Goal: Information Seeking & Learning: Compare options

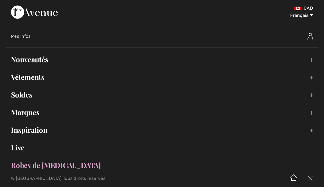
click at [43, 60] on link "Nouveautés Toggle submenu" at bounding box center [161, 59] width 313 height 12
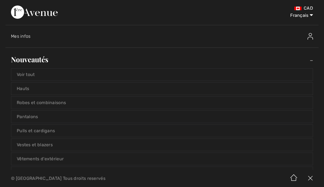
click at [32, 79] on link "Voir tout" at bounding box center [162, 74] width 302 height 12
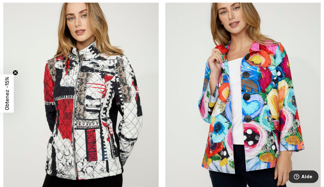
scroll to position [387, 0]
click at [259, 141] on img at bounding box center [243, 97] width 156 height 233
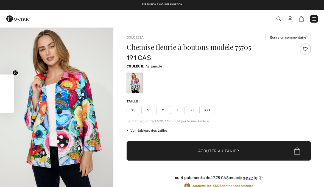
checkbox input "true"
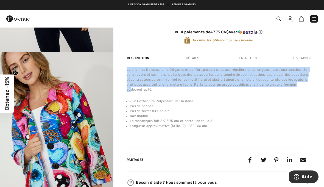
scroll to position [146, 0]
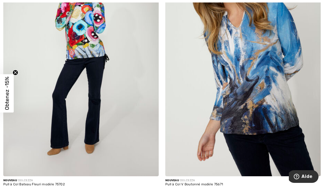
scroll to position [680, 0]
click at [274, 103] on img at bounding box center [243, 59] width 156 height 233
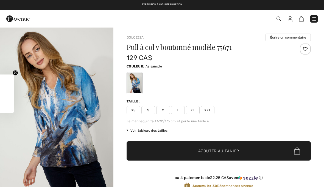
checkbox input "true"
click at [277, 115] on div "Pull à col v boutonné modèle 75671 129 CA$ Couleur: As sample Taille: XS S M L …" at bounding box center [219, 120] width 184 height 155
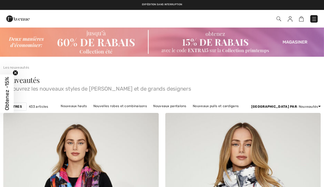
checkbox input "true"
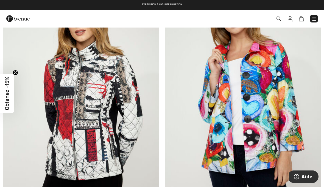
scroll to position [380, 0]
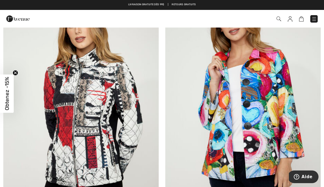
click at [118, 90] on img at bounding box center [81, 104] width 156 height 233
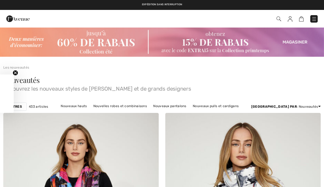
checkbox input "true"
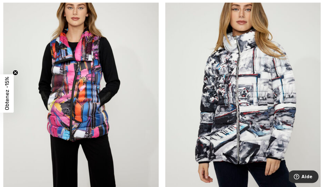
scroll to position [135, 0]
click at [278, 119] on img at bounding box center [243, 94] width 156 height 233
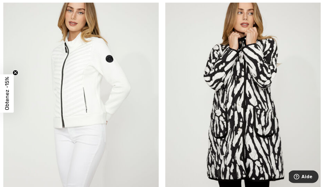
scroll to position [896, 0]
click at [254, 132] on img at bounding box center [243, 98] width 156 height 233
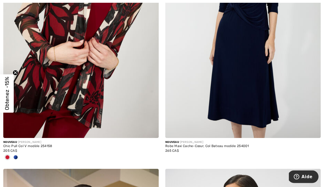
scroll to position [1228, 0]
click at [15, 155] on span at bounding box center [15, 157] width 4 height 4
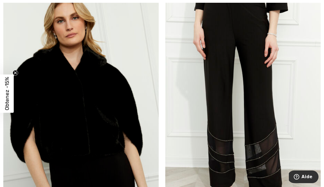
scroll to position [2483, 0]
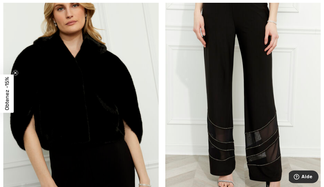
click at [105, 113] on img at bounding box center [81, 100] width 156 height 233
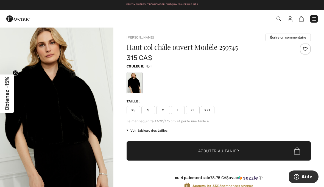
click at [270, 101] on div "Taille:" at bounding box center [219, 101] width 184 height 5
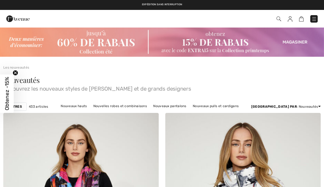
checkbox input "true"
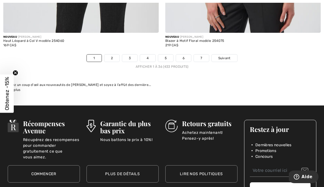
scroll to position [4791, 0]
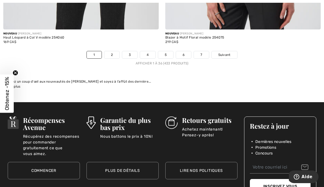
click at [115, 51] on link "2" at bounding box center [111, 54] width 15 height 7
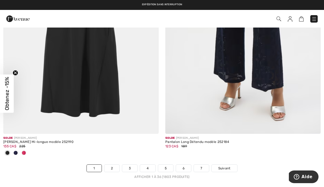
scroll to position [4713, 0]
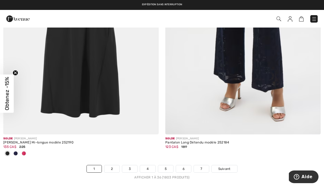
click at [111, 166] on link "2" at bounding box center [111, 168] width 15 height 7
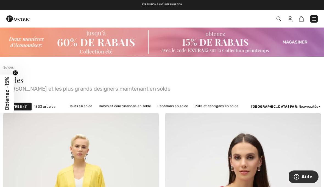
click at [280, 20] on img at bounding box center [279, 18] width 5 height 5
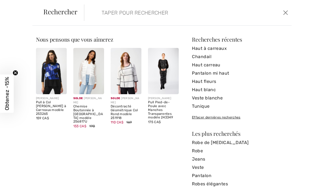
click at [53, 73] on img at bounding box center [51, 71] width 31 height 46
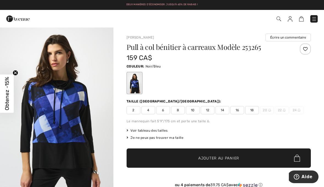
click at [182, 21] on span at bounding box center [229, 18] width 178 height 7
click at [280, 17] on img at bounding box center [279, 18] width 5 height 5
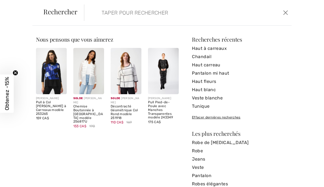
click at [212, 16] on input "search" at bounding box center [167, 12] width 138 height 16
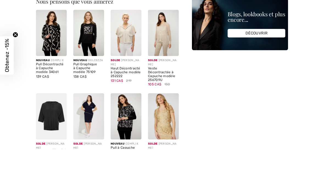
type input "Capuchon"
click at [55, 48] on img at bounding box center [51, 71] width 31 height 46
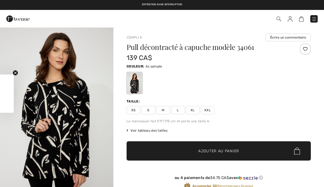
checkbox input "true"
click at [281, 20] on img at bounding box center [279, 18] width 5 height 5
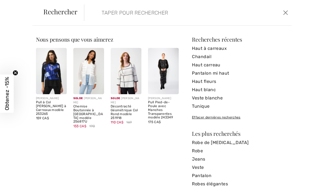
click at [163, 24] on div "Rechercher Effacer" at bounding box center [161, 13] width 259 height 26
click at [141, 21] on input "search" at bounding box center [167, 12] width 138 height 16
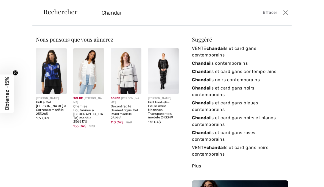
type input "Chandail"
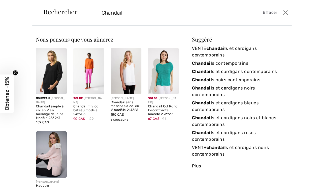
click at [243, 65] on link "Chandail s contemporains" at bounding box center [240, 63] width 96 height 8
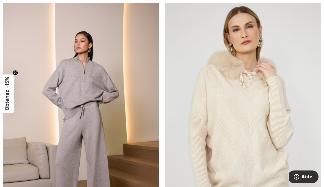
scroll to position [1397, 0]
click at [100, 89] on img at bounding box center [81, 117] width 156 height 233
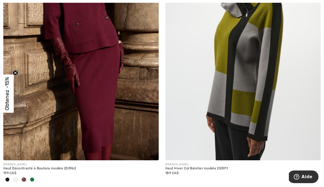
scroll to position [1804, 0]
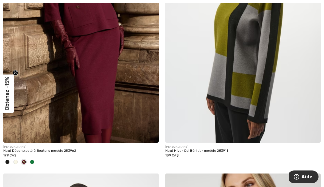
click at [31, 159] on span at bounding box center [32, 161] width 4 height 4
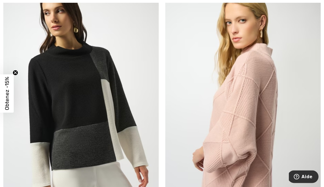
scroll to position [2295, 0]
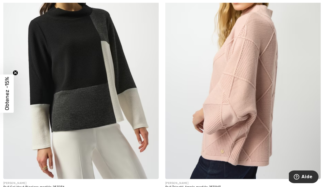
click at [247, 116] on img at bounding box center [243, 61] width 156 height 233
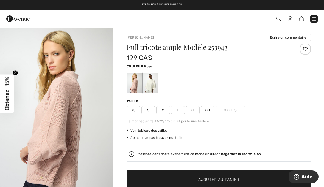
click at [132, 85] on div at bounding box center [135, 83] width 14 height 21
click at [206, 93] on div at bounding box center [219, 82] width 184 height 23
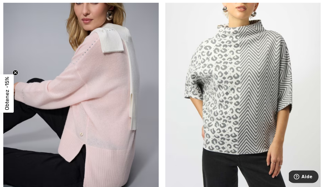
scroll to position [2538, 0]
click at [256, 121] on img at bounding box center [243, 82] width 156 height 233
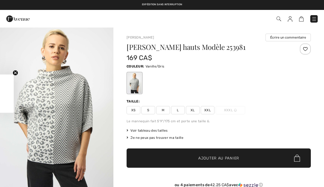
checkbox input "true"
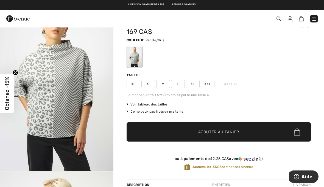
scroll to position [26, 0]
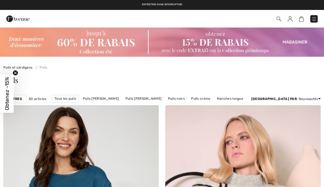
checkbox input "true"
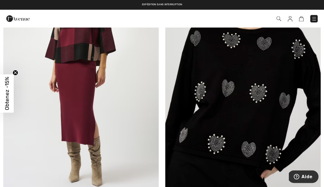
scroll to position [3066, 0]
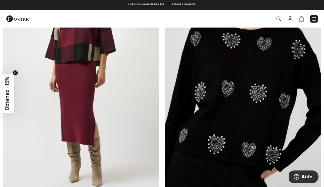
click at [269, 131] on img at bounding box center [243, 73] width 156 height 233
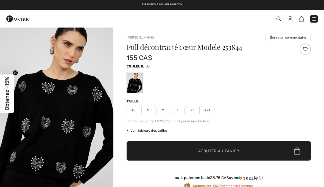
checkbox input "true"
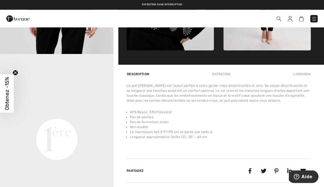
scroll to position [308, 0]
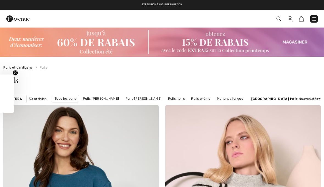
scroll to position [3092, 0]
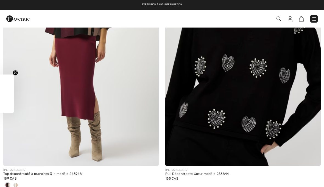
checkbox input "true"
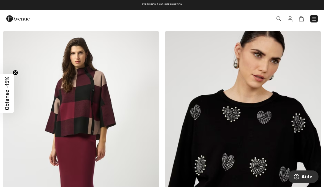
scroll to position [2993, 0]
click at [87, 108] on img at bounding box center [81, 147] width 156 height 233
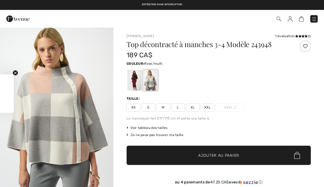
checkbox input "true"
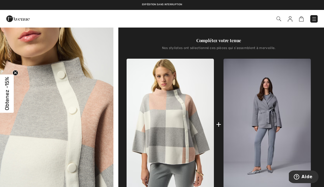
scroll to position [178, 0]
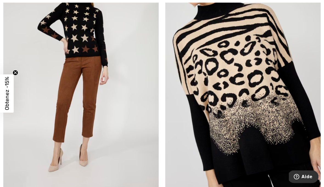
scroll to position [3394, 0]
click at [277, 115] on img at bounding box center [243, 71] width 156 height 233
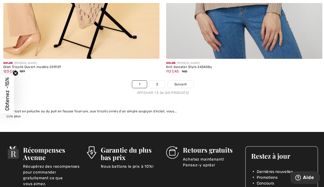
scroll to position [4817, 0]
click at [157, 80] on link "2" at bounding box center [156, 83] width 15 height 7
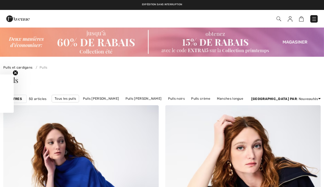
checkbox input "true"
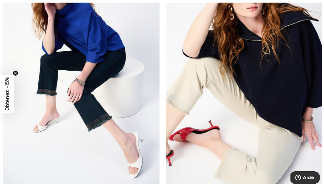
scroll to position [162, 0]
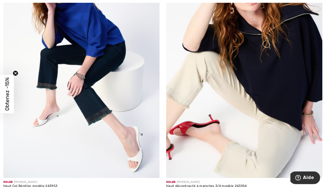
click at [284, 101] on img at bounding box center [243, 59] width 156 height 233
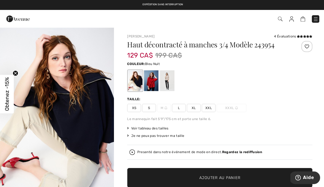
click at [135, 84] on div at bounding box center [135, 80] width 14 height 21
click at [135, 81] on div at bounding box center [135, 80] width 14 height 21
click at [171, 79] on div at bounding box center [166, 80] width 14 height 21
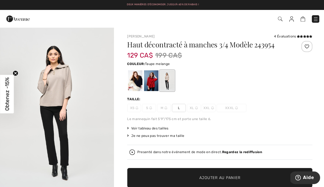
click at [147, 81] on div at bounding box center [150, 80] width 14 height 21
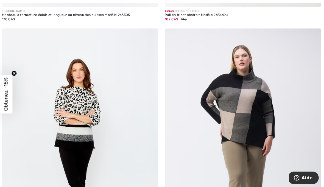
scroll to position [1115, 0]
click at [83, 96] on img at bounding box center [81, 144] width 156 height 233
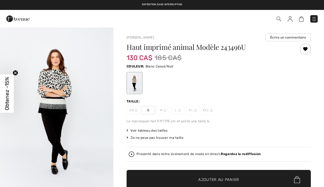
checkbox input "true"
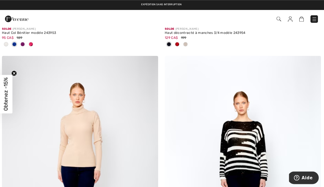
scroll to position [314, 0]
click at [247, 138] on img at bounding box center [243, 172] width 156 height 233
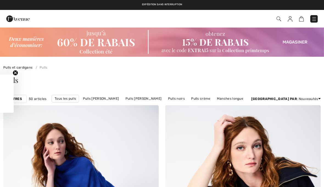
checkbox input "true"
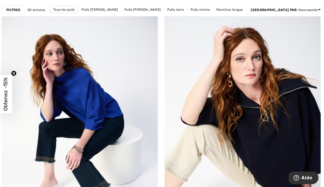
scroll to position [89, 0]
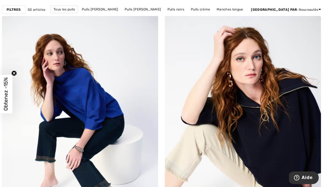
click at [91, 102] on img at bounding box center [81, 132] width 156 height 233
click at [103, 82] on img at bounding box center [81, 132] width 156 height 233
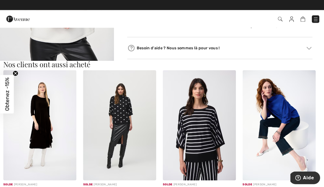
scroll to position [301, 0]
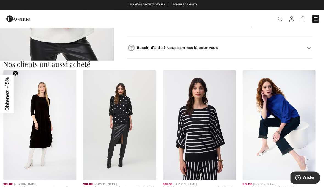
click at [118, 109] on img at bounding box center [119, 124] width 73 height 109
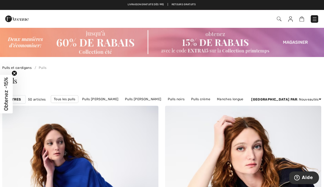
click at [65, 99] on link "Tous les pulls" at bounding box center [65, 99] width 27 height 8
click at [61, 99] on link "Tous les pulls" at bounding box center [65, 99] width 27 height 8
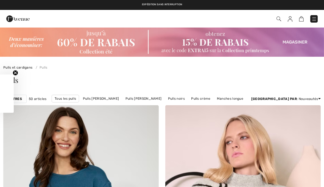
checkbox input "true"
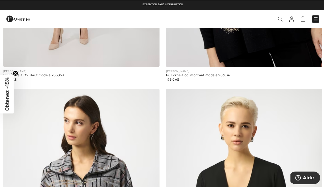
scroll to position [3516, 0]
click at [281, 18] on img at bounding box center [279, 18] width 5 height 5
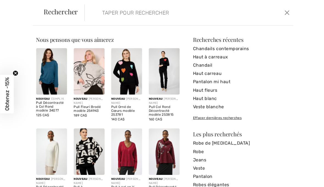
click at [123, 26] on div "Nous pensons que vous aimerez Nouveau COMPLI K Pull Décontracté à Col Rond modè…" at bounding box center [162, 106] width 324 height 161
click at [128, 20] on input "search" at bounding box center [167, 12] width 138 height 16
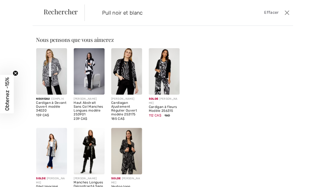
type input "Pull noir et blanc"
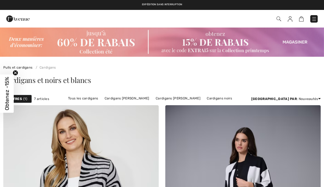
checkbox input "true"
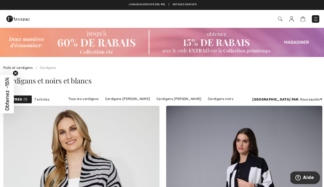
click at [279, 17] on img at bounding box center [279, 18] width 5 height 5
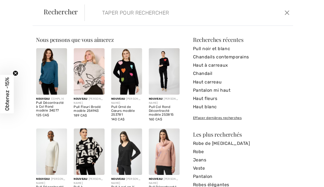
click at [134, 19] on input "search" at bounding box center [167, 12] width 138 height 16
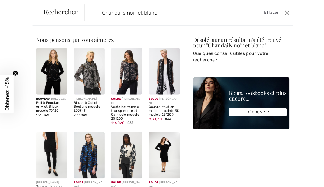
type input "Chandails noir et blanc"
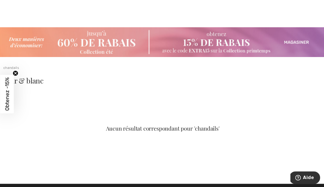
click at [214, 18] on div at bounding box center [162, 13] width 324 height 27
click at [295, 23] on div at bounding box center [162, 13] width 324 height 27
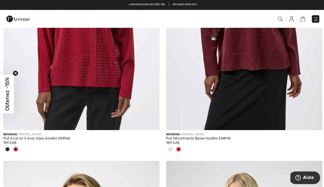
scroll to position [974, 0]
click at [280, 16] on img at bounding box center [279, 18] width 5 height 5
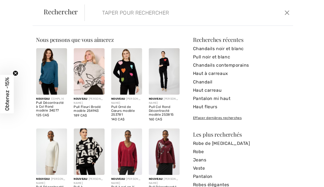
click at [159, 15] on input "search" at bounding box center [167, 12] width 138 height 16
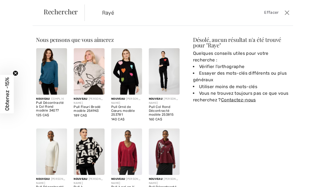
type input "Rayé"
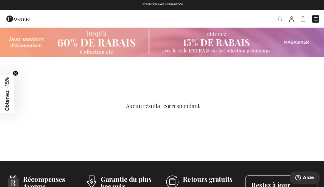
click at [279, 18] on img at bounding box center [279, 18] width 5 height 5
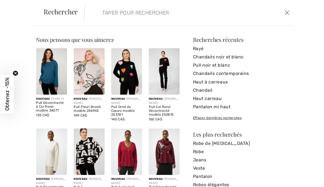
click at [141, 16] on input "search" at bounding box center [167, 12] width 138 height 16
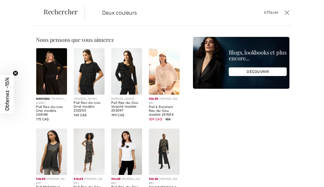
type input "Deux couleurs"
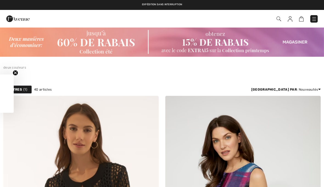
checkbox input "true"
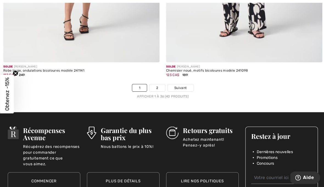
scroll to position [4750, 0]
click at [157, 86] on link "2" at bounding box center [156, 87] width 15 height 7
click at [156, 84] on link "2" at bounding box center [156, 87] width 15 height 7
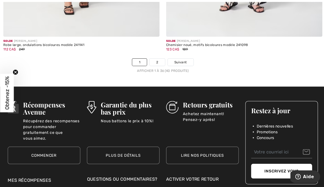
click at [158, 59] on link "2" at bounding box center [156, 62] width 15 height 7
click at [157, 59] on link "2" at bounding box center [156, 62] width 15 height 7
click at [159, 60] on link "2" at bounding box center [156, 62] width 15 height 7
click at [168, 67] on link "Suivant" at bounding box center [180, 62] width 26 height 7
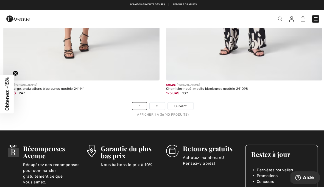
click at [154, 103] on link "2" at bounding box center [156, 105] width 15 height 7
click at [159, 102] on link "2" at bounding box center [156, 105] width 15 height 7
click at [153, 103] on link "2" at bounding box center [156, 105] width 15 height 7
click at [161, 102] on link "2" at bounding box center [156, 105] width 15 height 7
click at [158, 103] on link "2" at bounding box center [156, 105] width 15 height 7
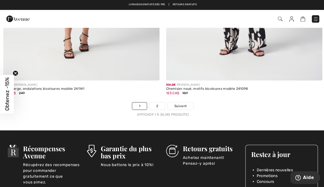
click at [159, 103] on link "2" at bounding box center [156, 105] width 15 height 7
click at [160, 102] on link "2" at bounding box center [156, 105] width 15 height 7
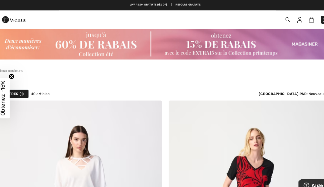
click at [306, 23] on div "Commander" at bounding box center [228, 18] width 187 height 11
